Goal: Information Seeking & Learning: Learn about a topic

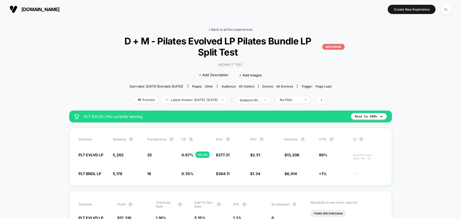
click at [216, 28] on link "< Back to all live experiences" at bounding box center [231, 29] width 44 height 4
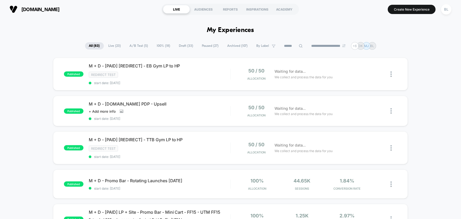
click at [115, 48] on span "Live ( 23 )" at bounding box center [115, 45] width 20 height 7
click at [147, 72] on div "Redirect Test" at bounding box center [160, 75] width 142 height 6
click at [392, 71] on img at bounding box center [390, 74] width 1 height 6
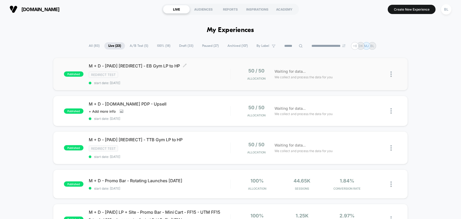
click at [193, 77] on div "Redirect Test" at bounding box center [160, 75] width 142 height 6
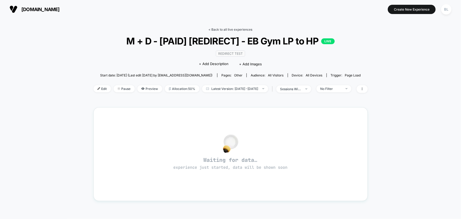
click at [230, 30] on link "< Back to all live experiences" at bounding box center [231, 29] width 44 height 4
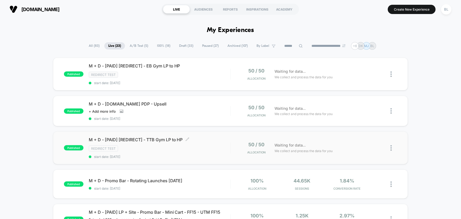
click at [209, 140] on span "M + D - [PAID] [REDIRECT] - TTB Gym LP to HP Click to edit experience details" at bounding box center [160, 139] width 142 height 5
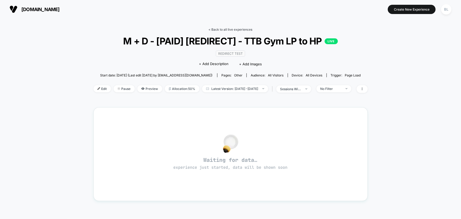
click at [229, 28] on link "< Back to all live experiences" at bounding box center [231, 29] width 44 height 4
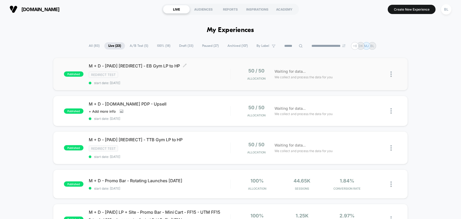
click at [209, 79] on div "M + D - [PAID] [REDIRECT] - EB Gym LP to HP Click to edit experience details Cl…" at bounding box center [160, 74] width 142 height 22
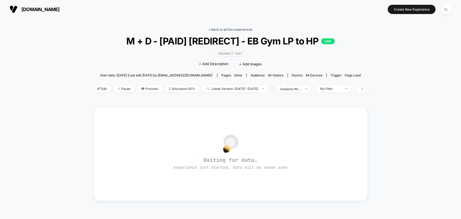
click at [241, 29] on link "< Back to all live experiences" at bounding box center [231, 29] width 44 height 4
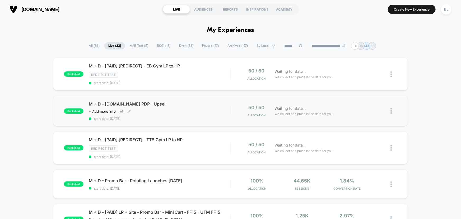
click at [210, 114] on div "M + D - [DOMAIN_NAME] PDP - Upsell Click to view images Click to edit experienc…" at bounding box center [160, 110] width 142 height 19
